Goal: Check status

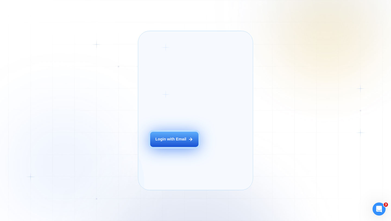
click at [171, 142] on div "Login with Email" at bounding box center [170, 138] width 31 height 5
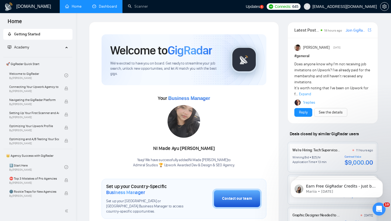
click at [111, 8] on link "Dashboard" at bounding box center [104, 6] width 25 height 5
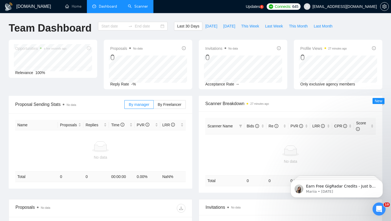
type input "[DATE]"
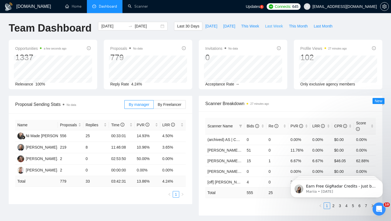
click at [272, 25] on span "Last Week" at bounding box center [274, 26] width 18 height 6
type input "[DATE]"
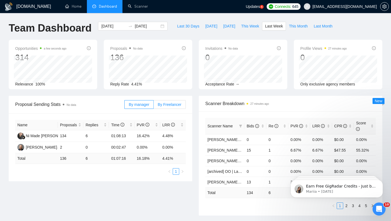
click at [165, 104] on span "By Freelancer" at bounding box center [170, 104] width 24 height 4
click at [154, 106] on input "By Freelancer" at bounding box center [154, 106] width 0 height 0
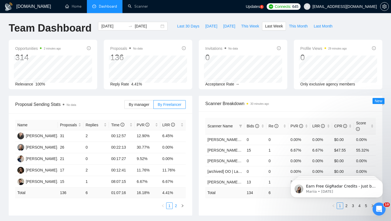
click at [175, 204] on link "2" at bounding box center [176, 205] width 6 height 6
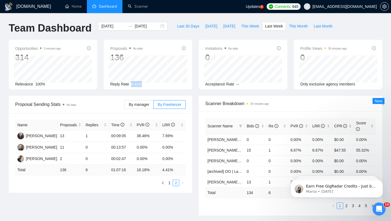
drag, startPoint x: 131, startPoint y: 84, endPoint x: 146, endPoint y: 84, distance: 14.9
click at [146, 84] on div "Reply Rate 4.41%" at bounding box center [148, 84] width 76 height 6
